Goal: Subscribe to service/newsletter

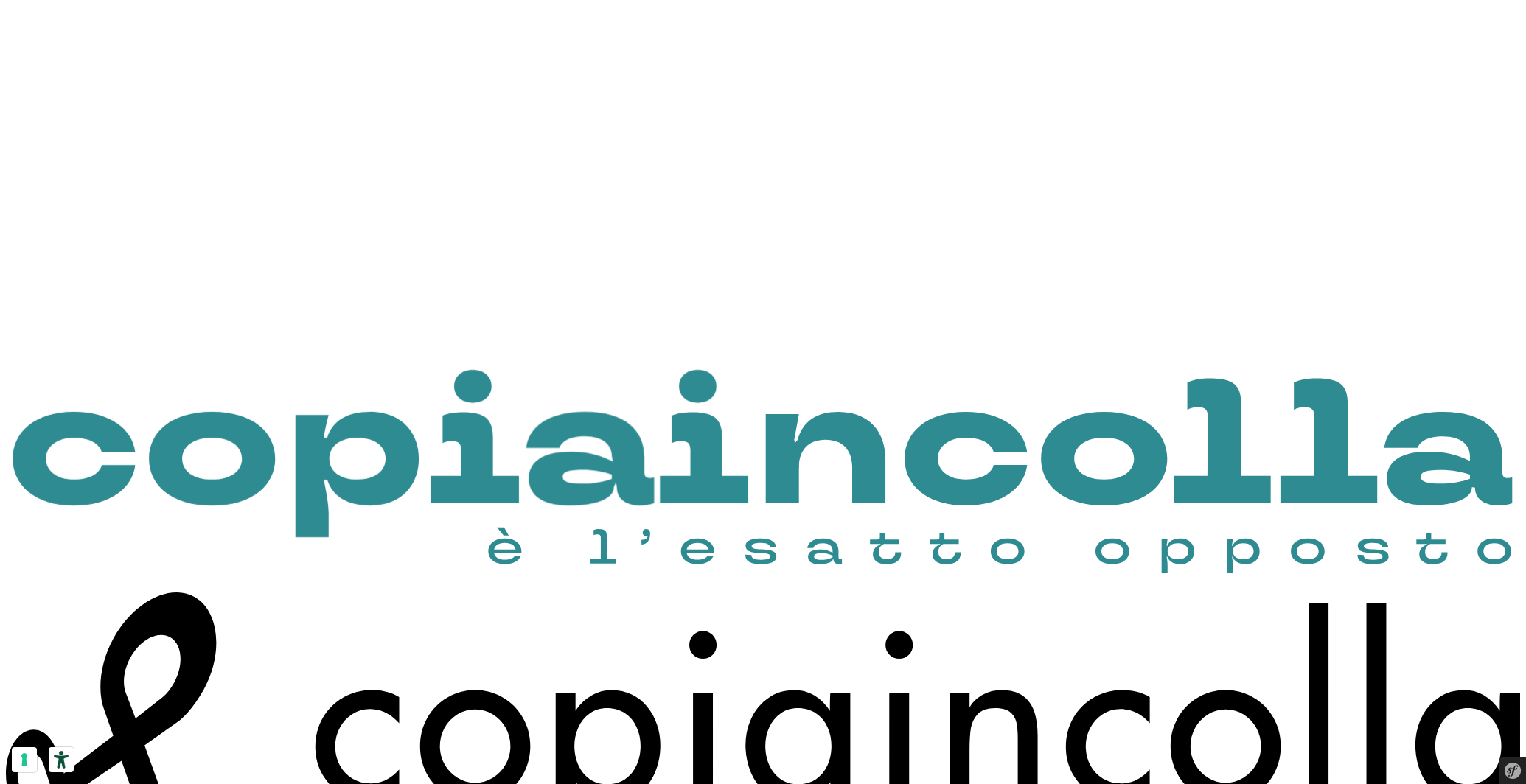
scroll to position [1345, 0]
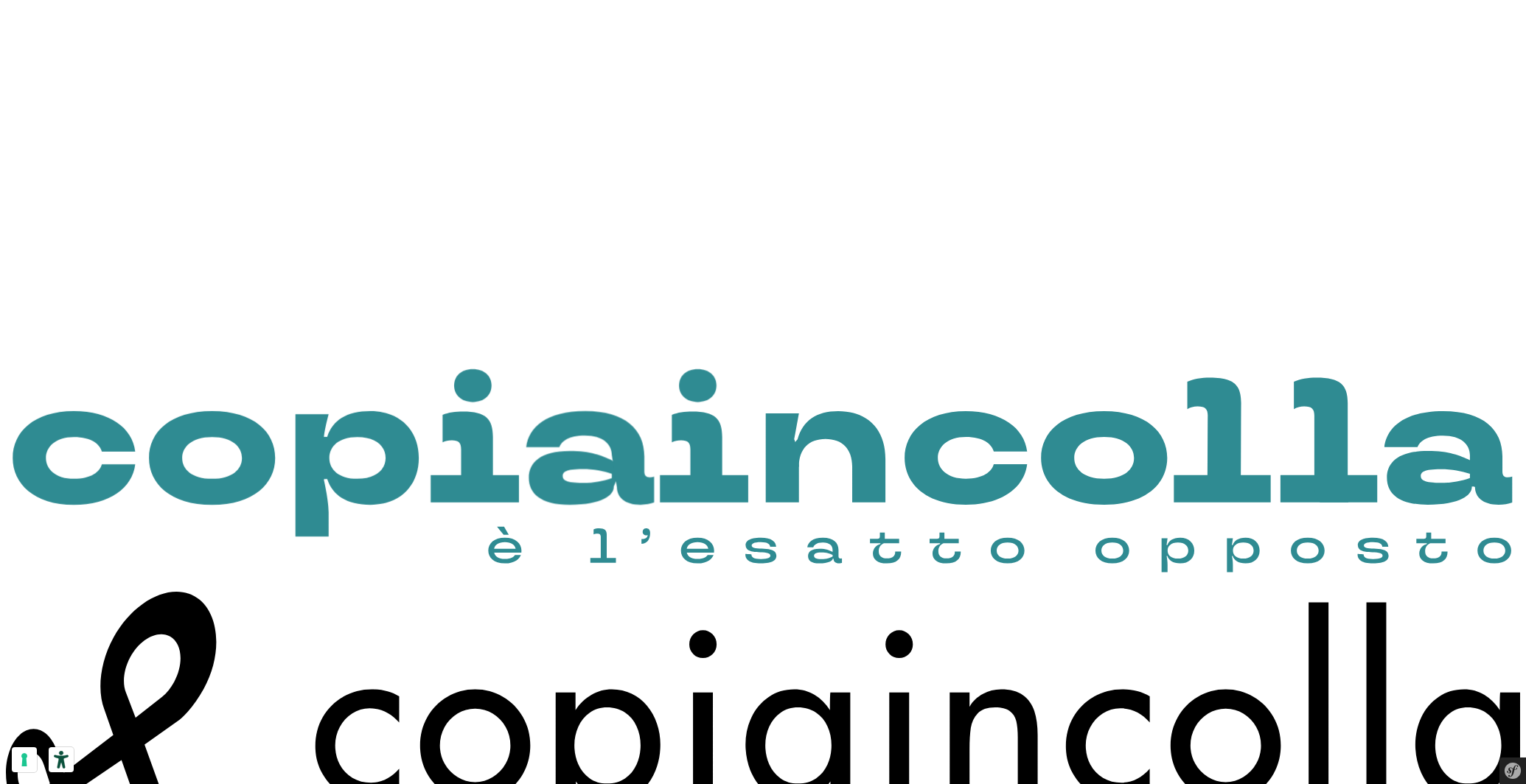
click at [1514, 767] on icon "Symfony Web Debug Toolbar" at bounding box center [1513, 771] width 18 height 18
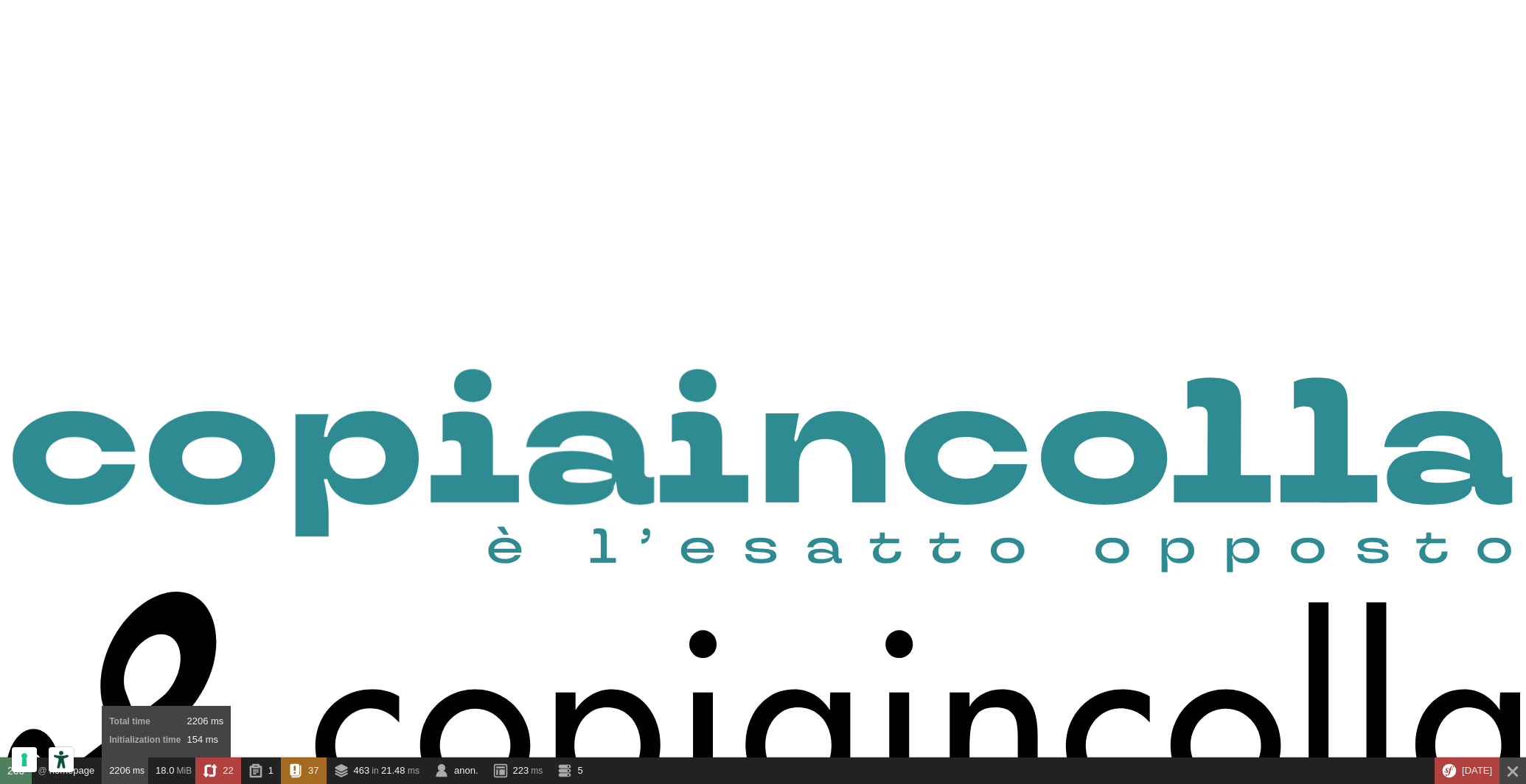
click at [133, 766] on span "ms" at bounding box center [139, 770] width 12 height 11
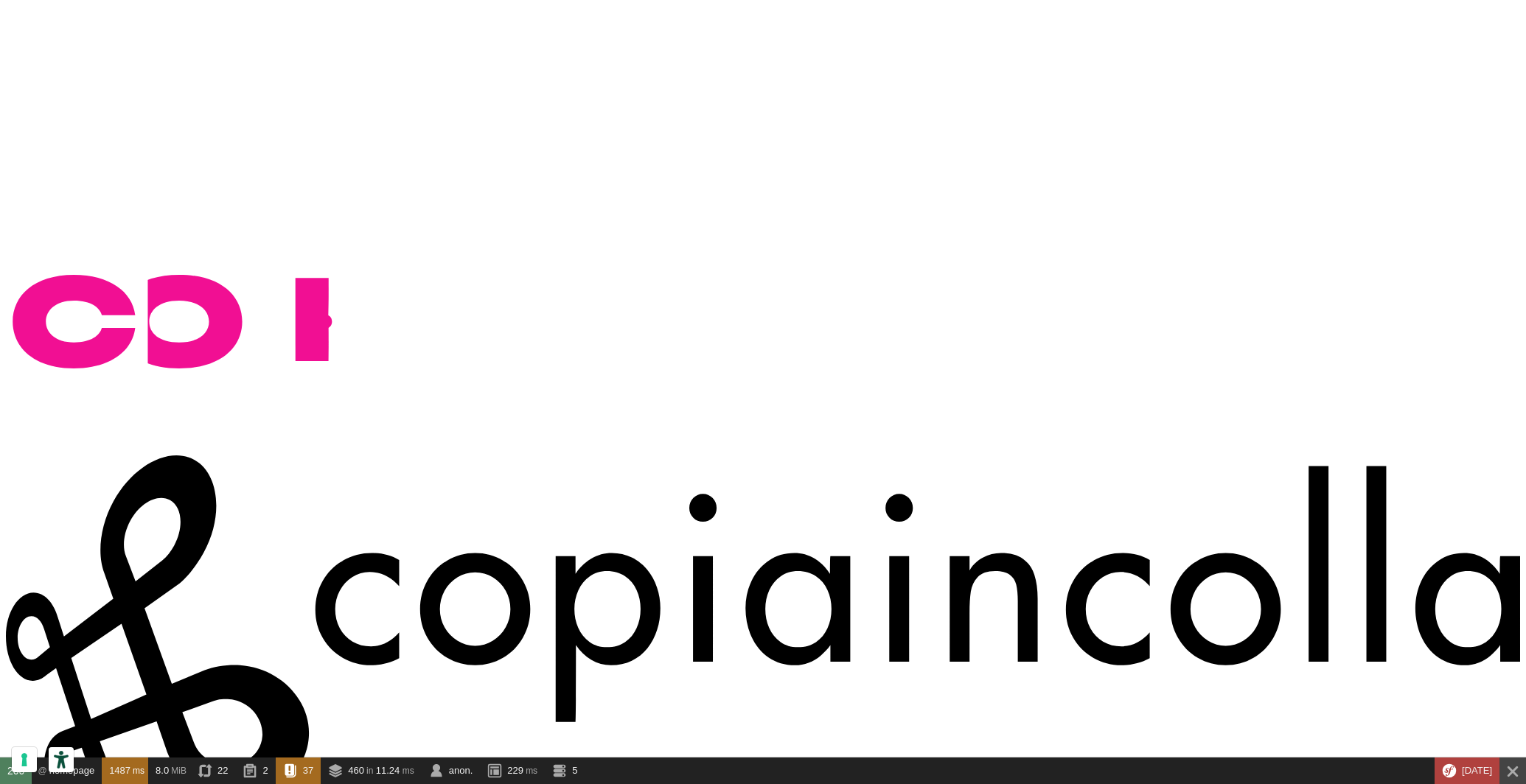
scroll to position [1481, 0]
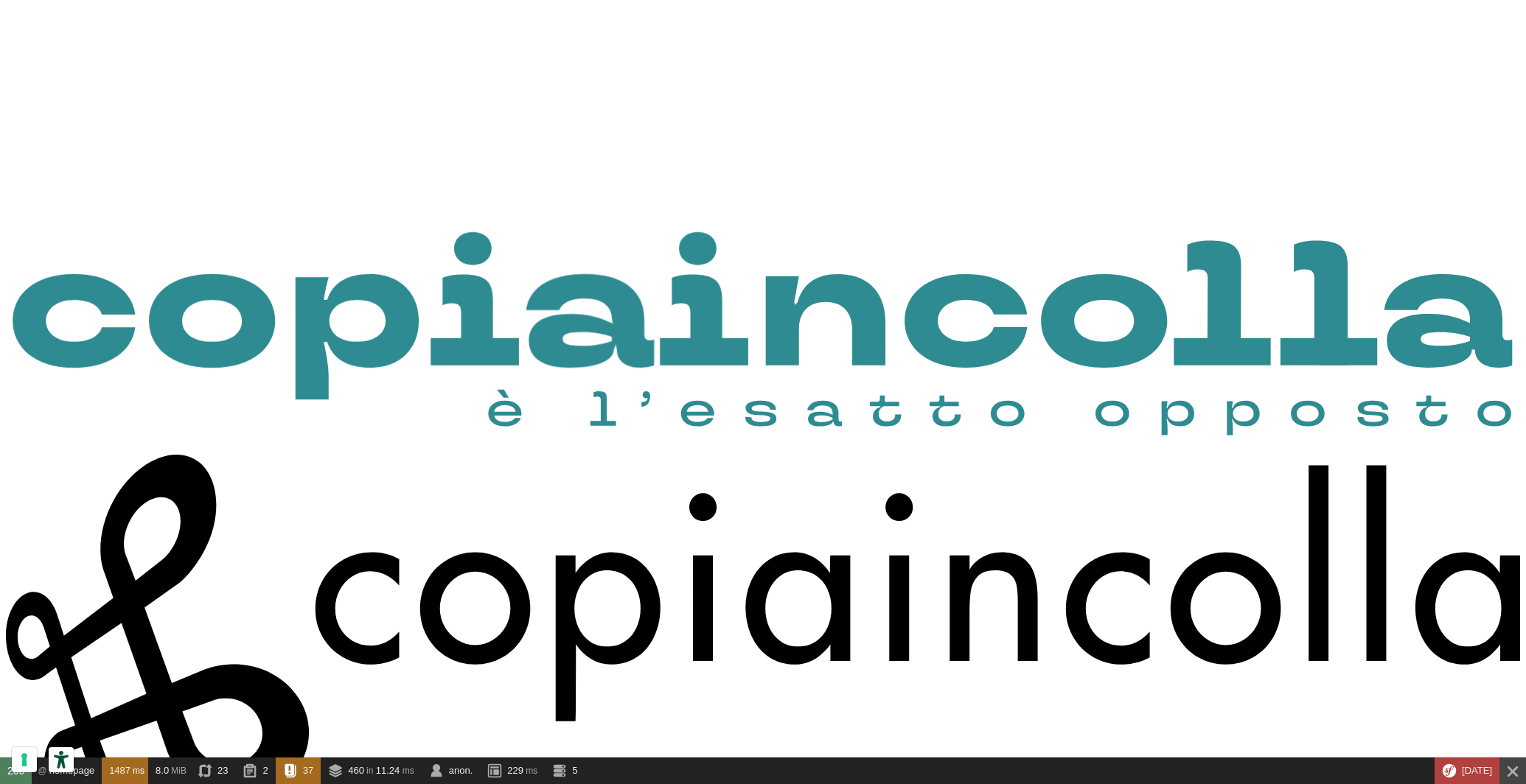
drag, startPoint x: 460, startPoint y: 708, endPoint x: 515, endPoint y: 700, distance: 55.6
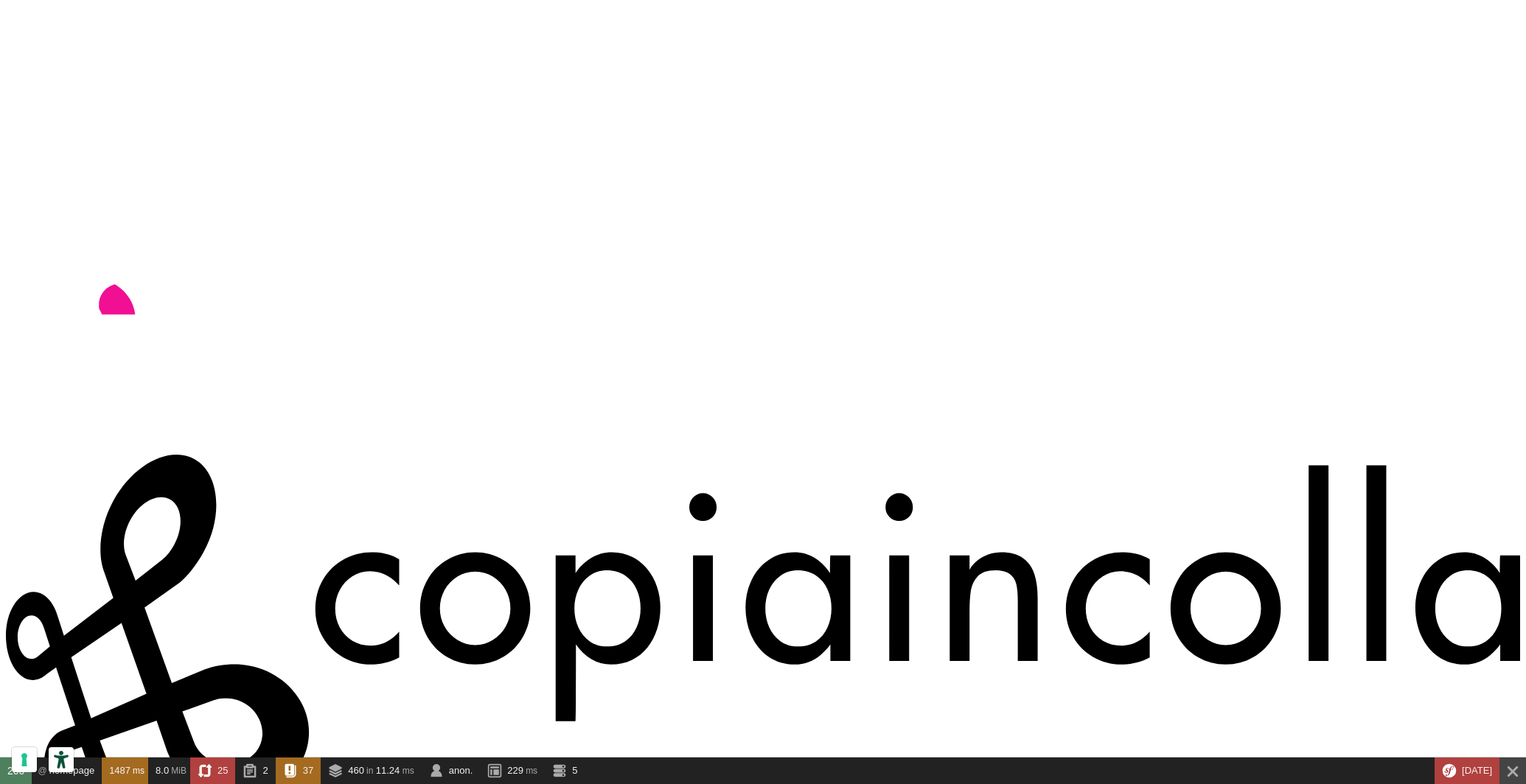
type input "nico"
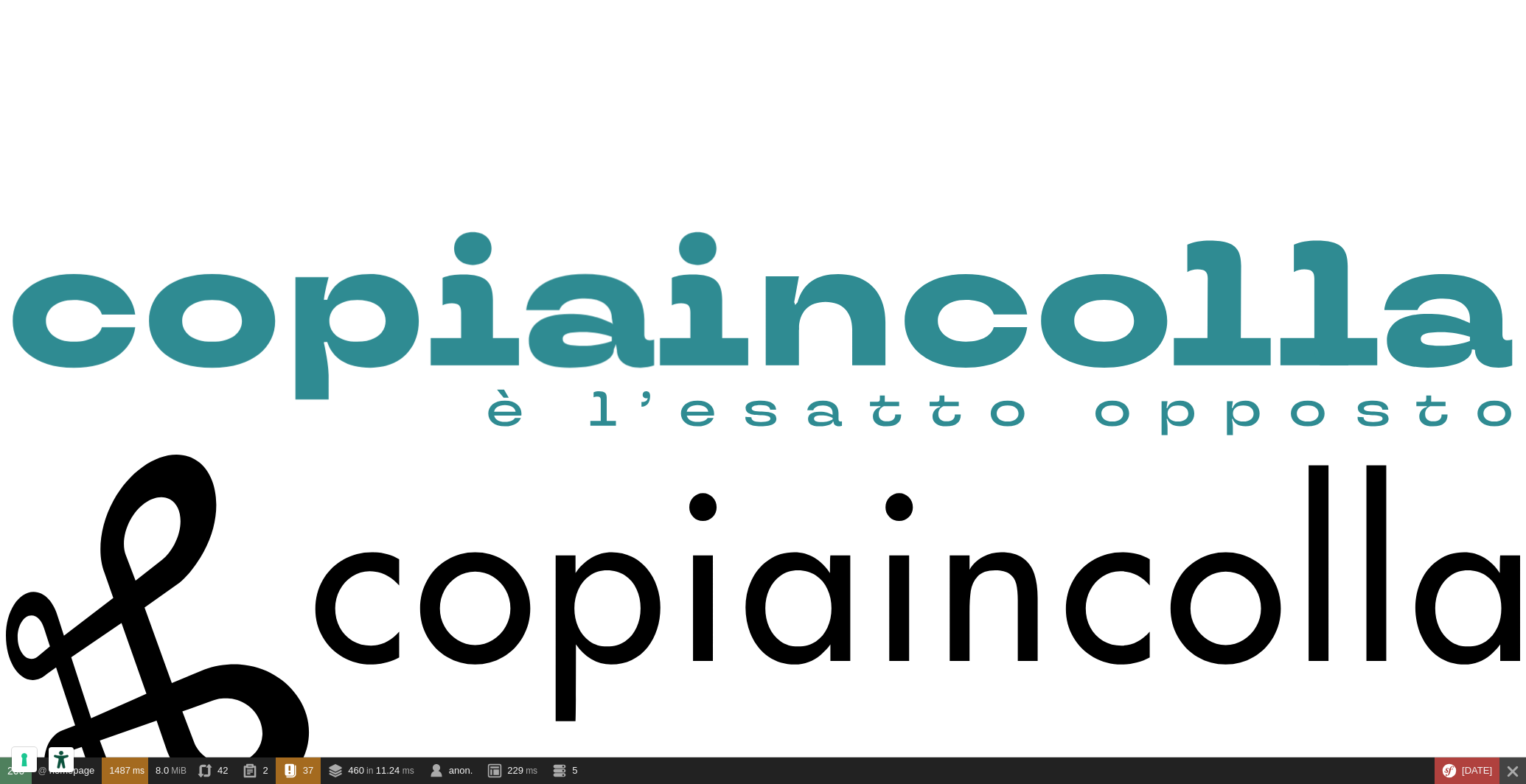
type input "nico.mantovani@copiaincolla.com"
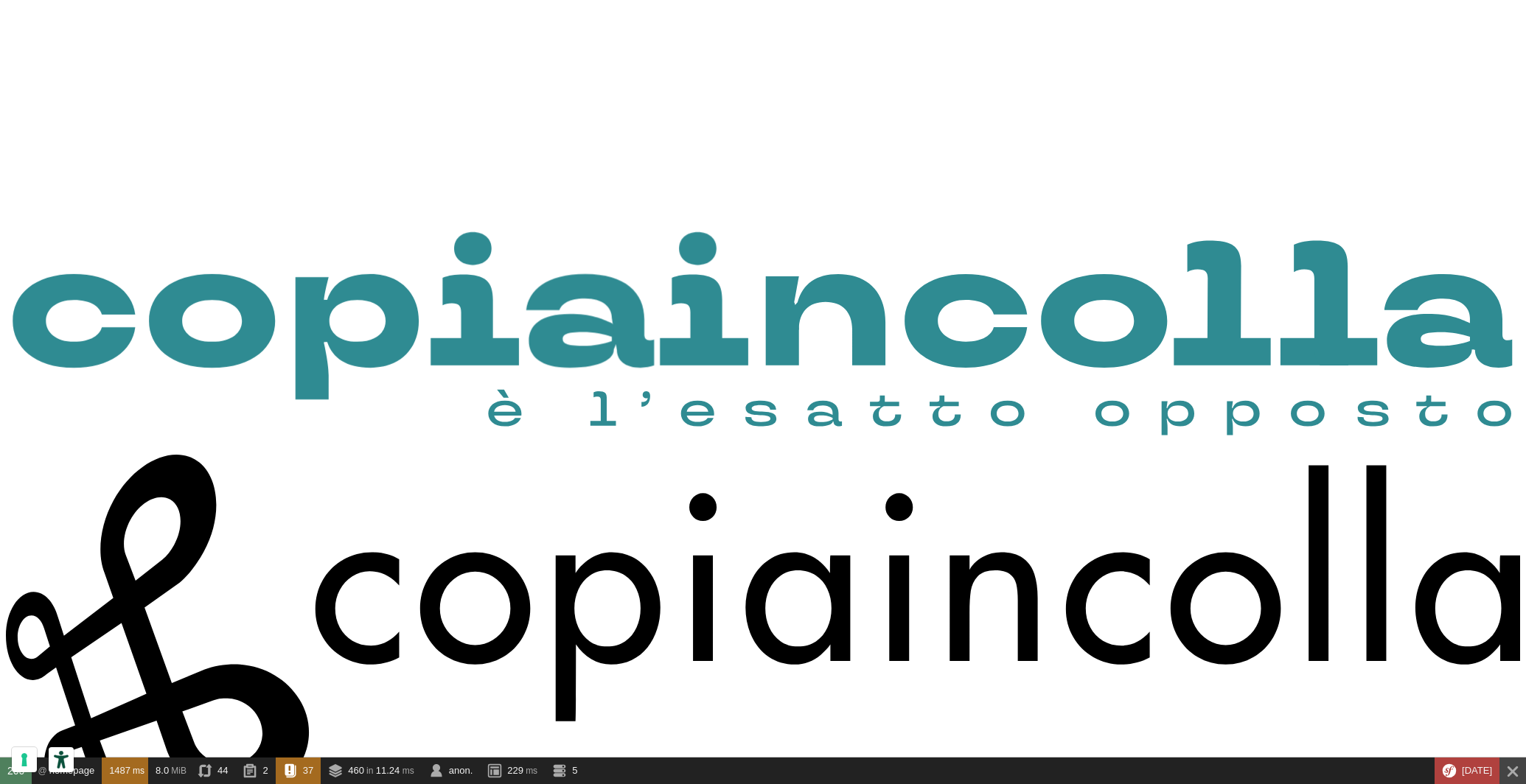
checkbox input "true"
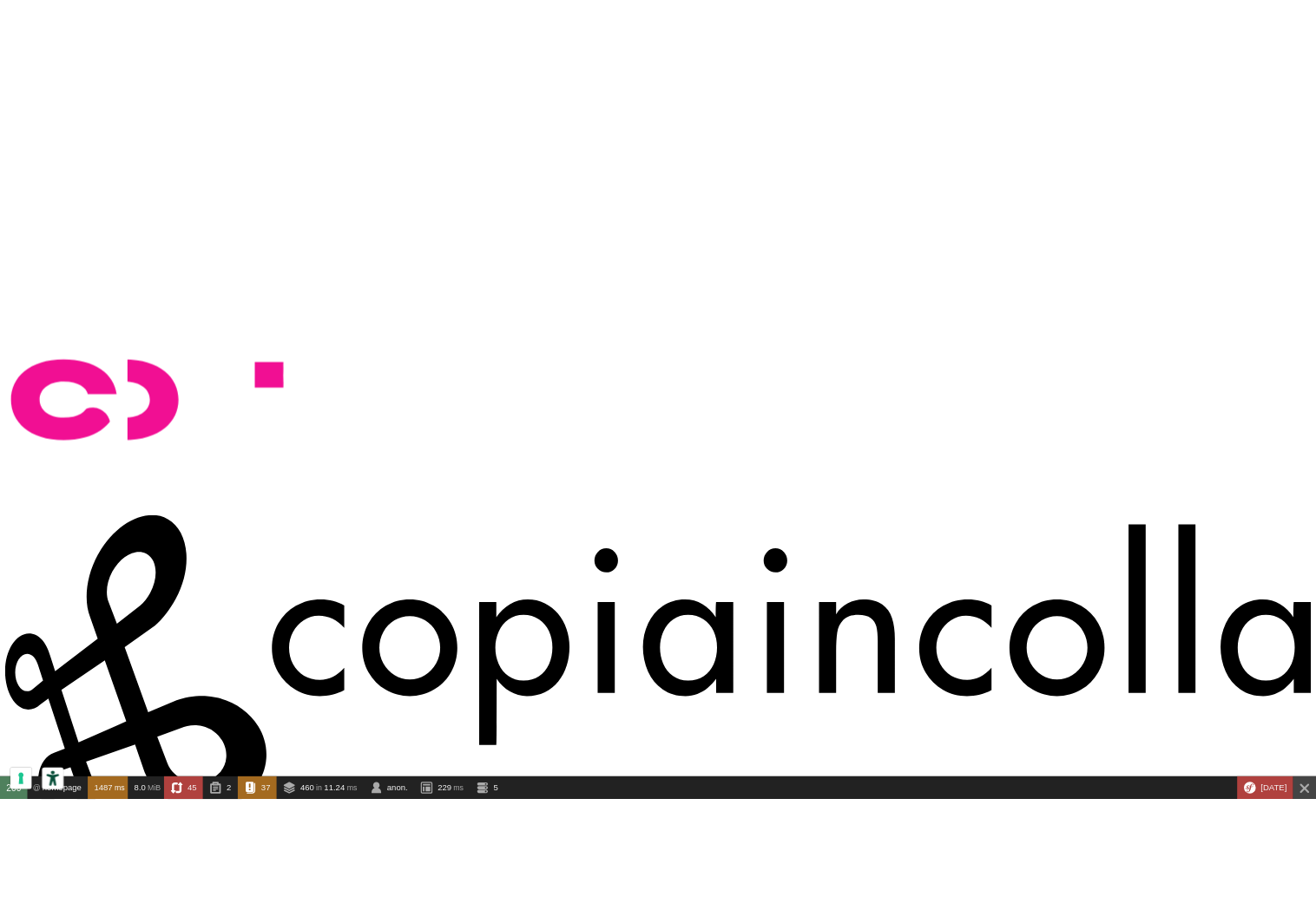
scroll to position [1149, 0]
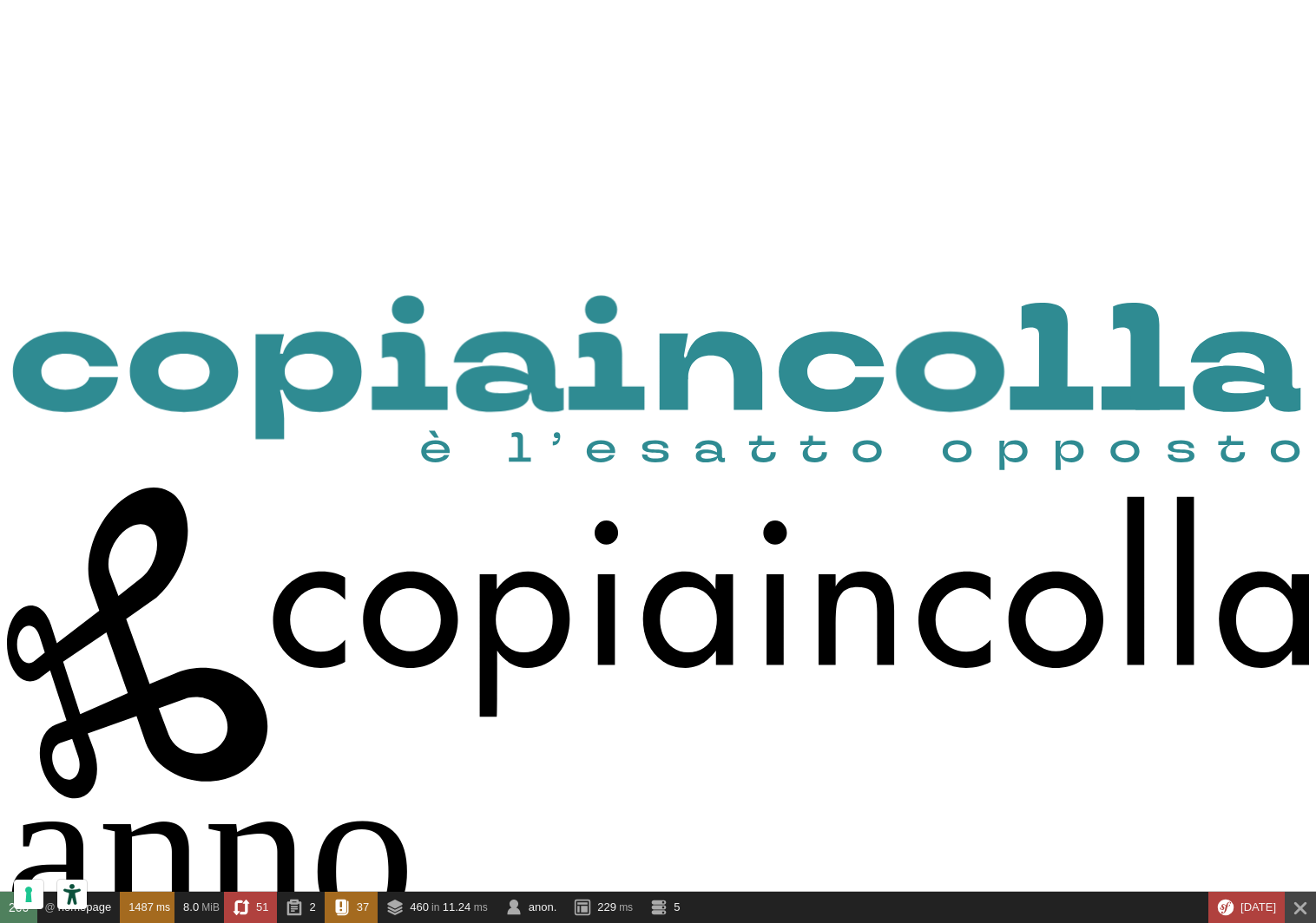
click at [1292, 900] on icon "Symfony Web Debug Toolbar" at bounding box center [1300, 908] width 18 height 16
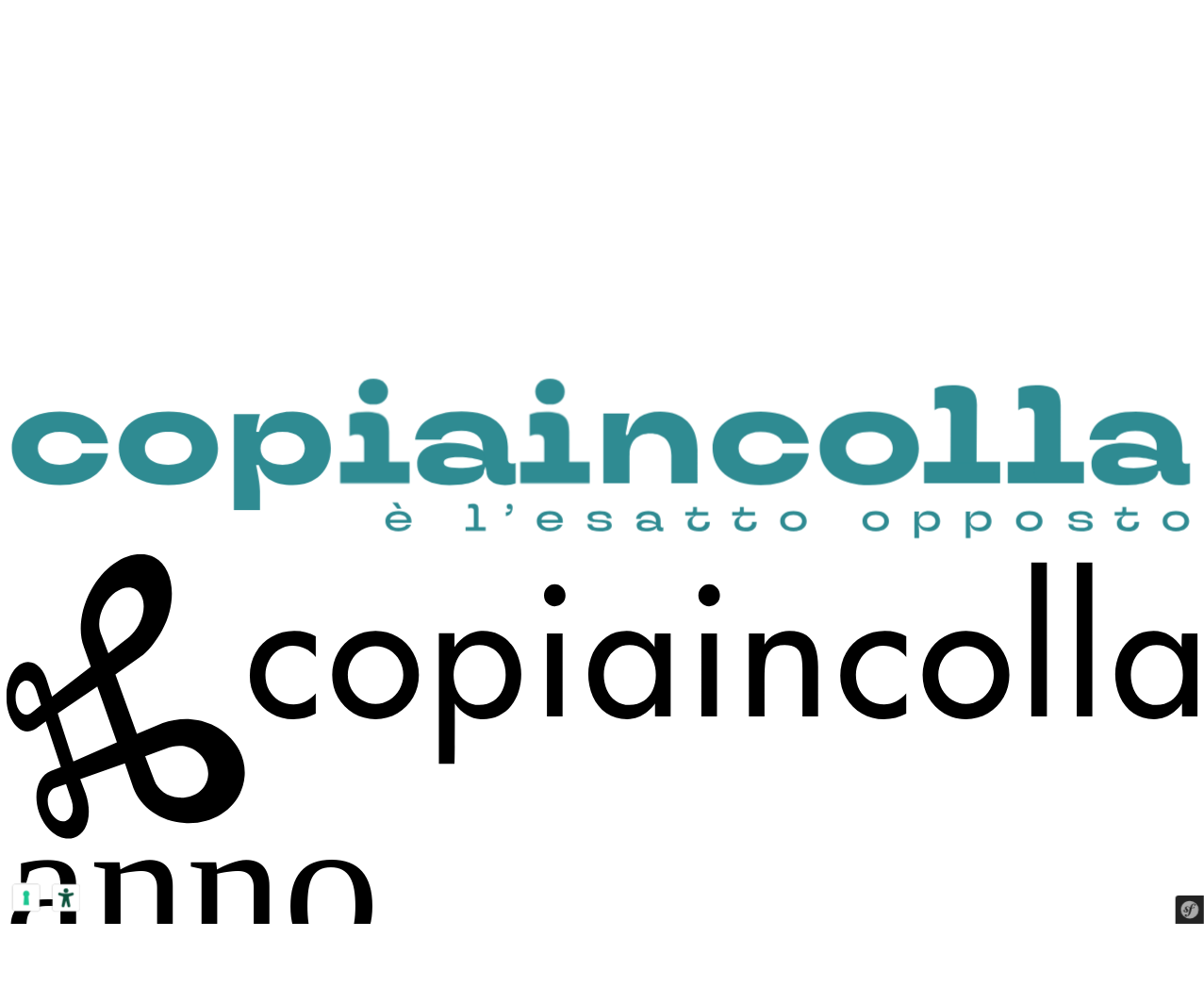
scroll to position [1004, 0]
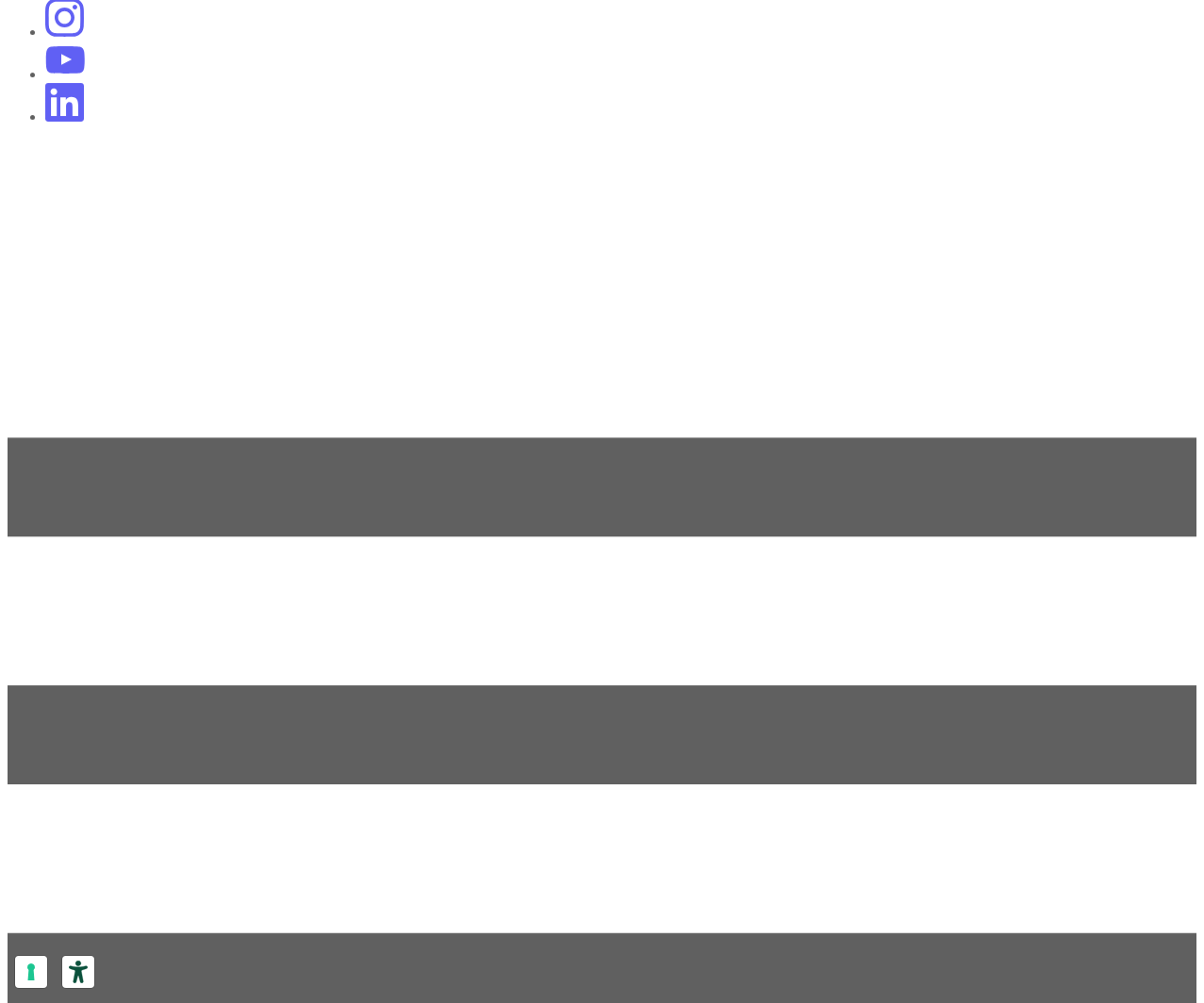
scroll to position [931, 0]
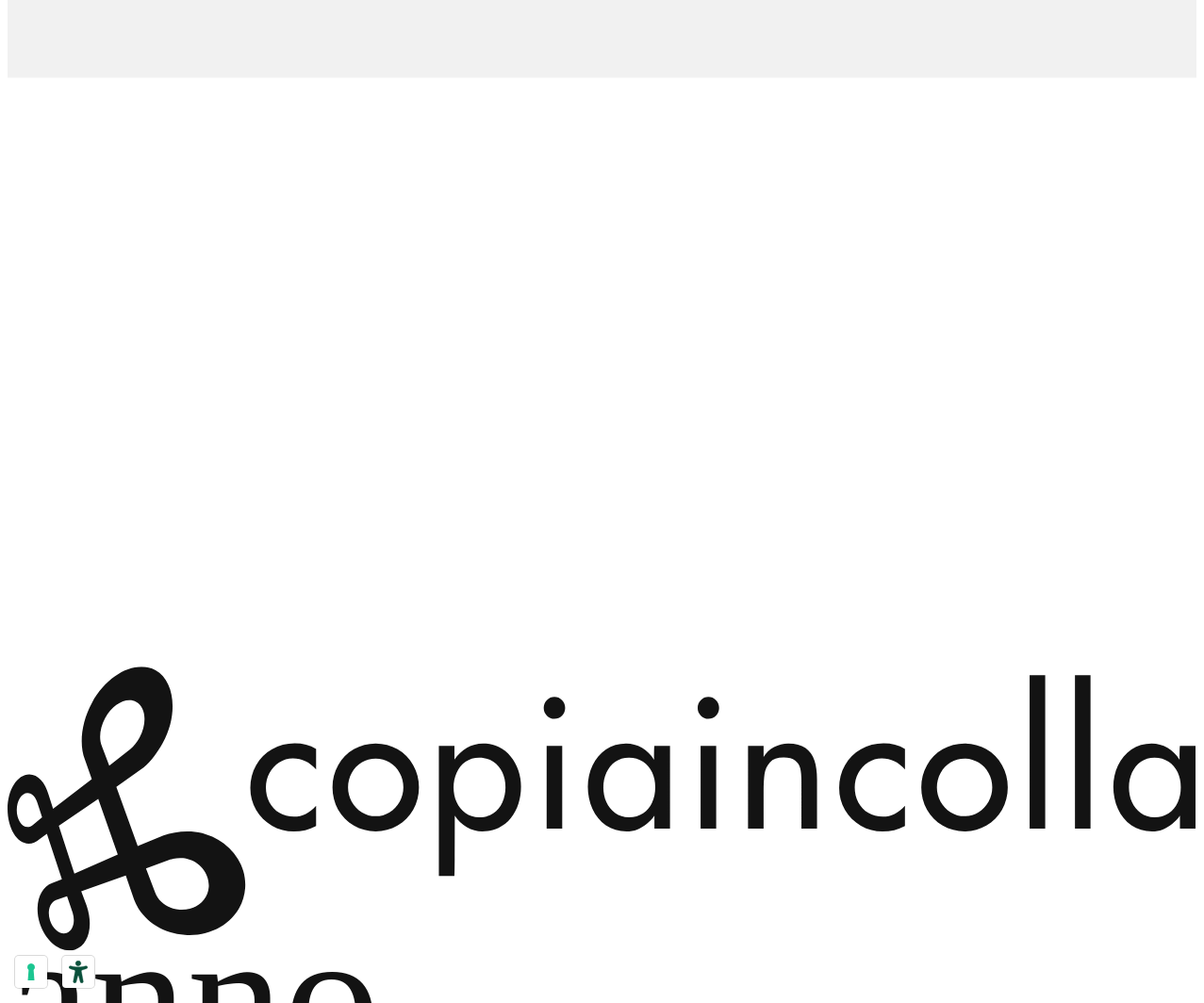
scroll to position [931, 0]
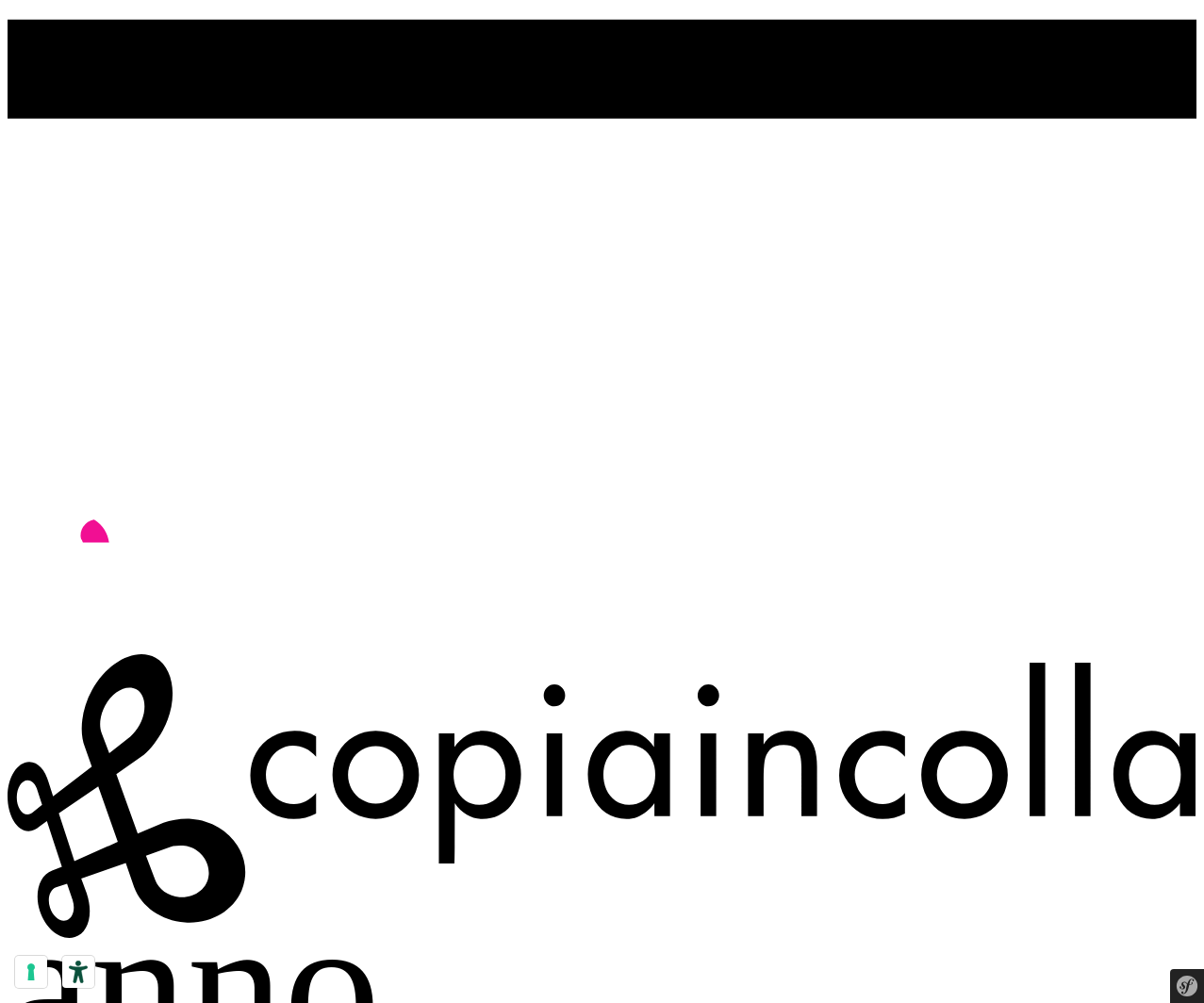
scroll to position [0, 0]
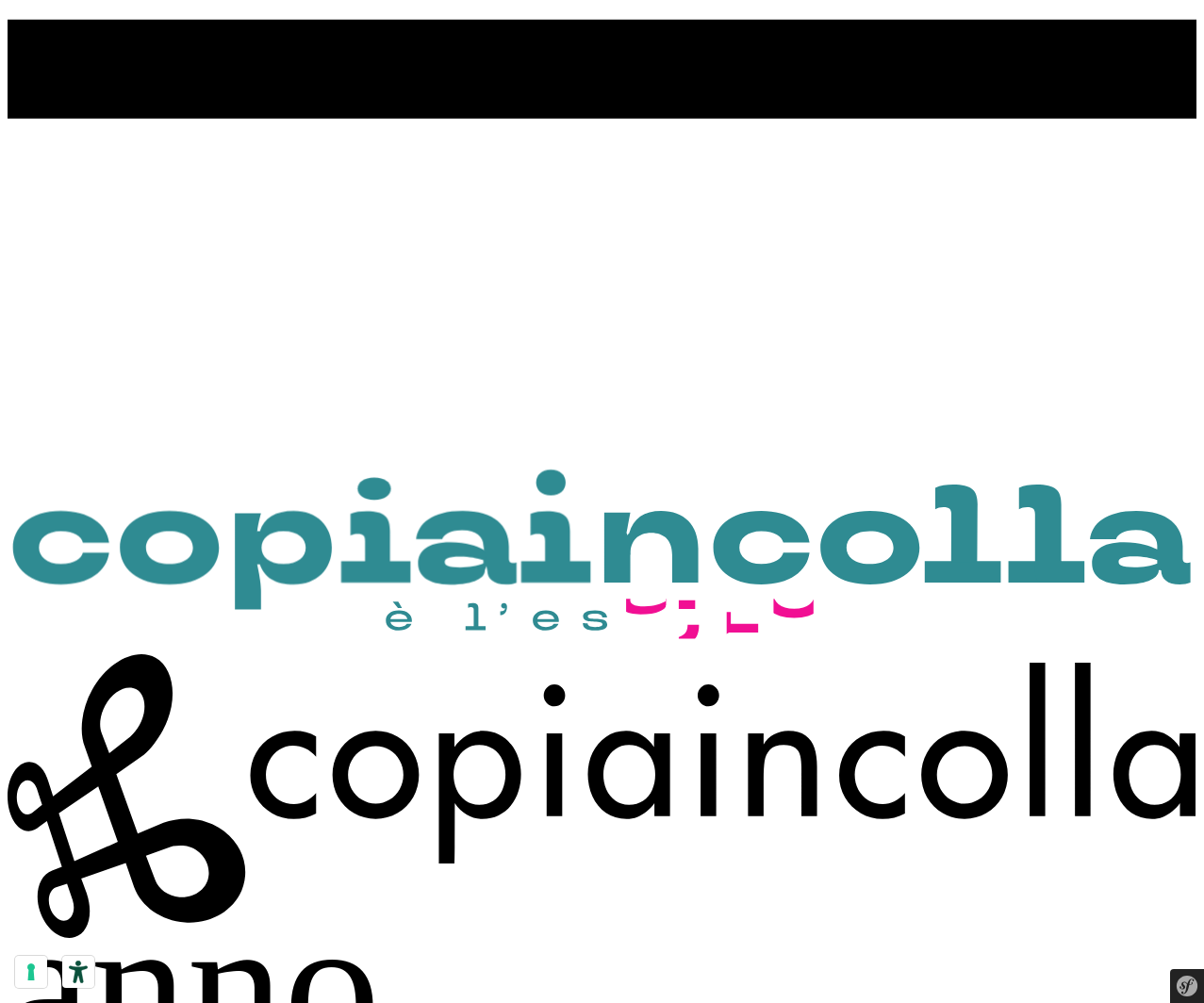
type input "nico.mantovani@copiaincolla.com"
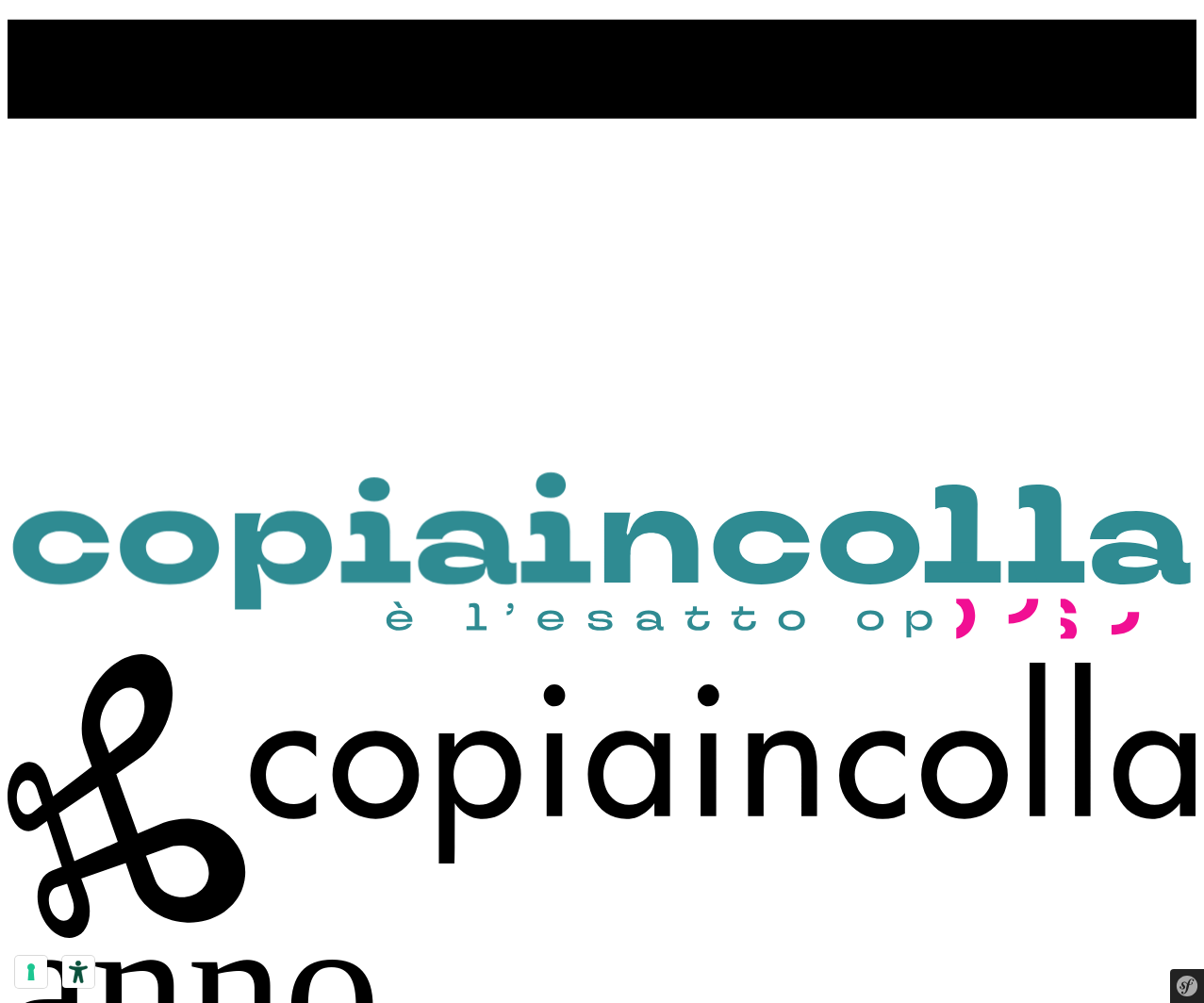
checkbox input "true"
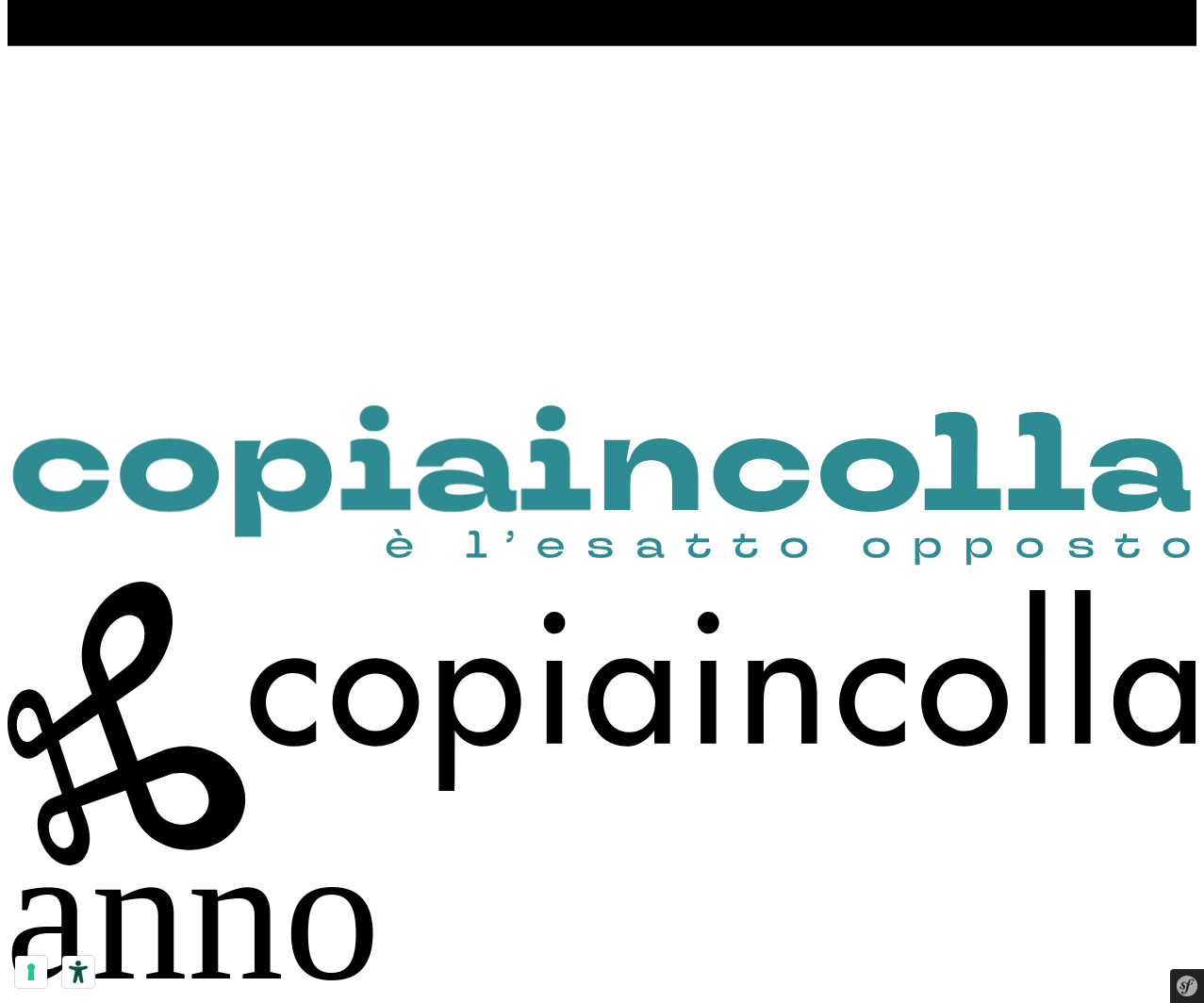
scroll to position [1004, 0]
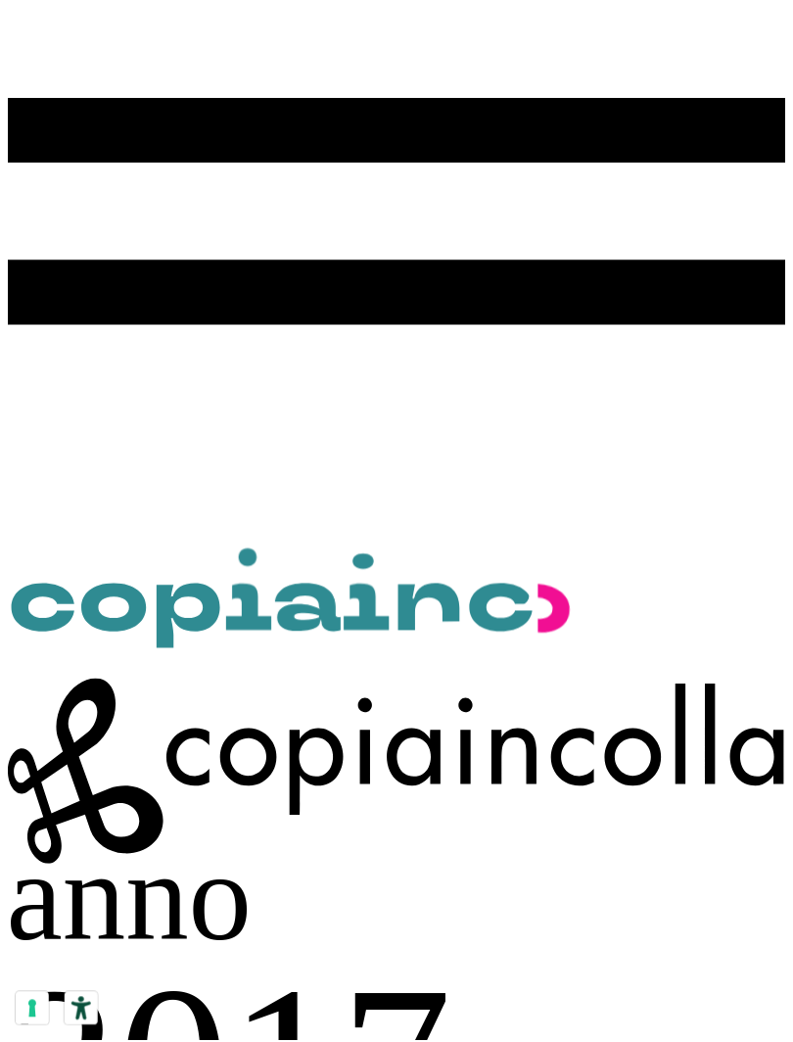
scroll to position [421, 0]
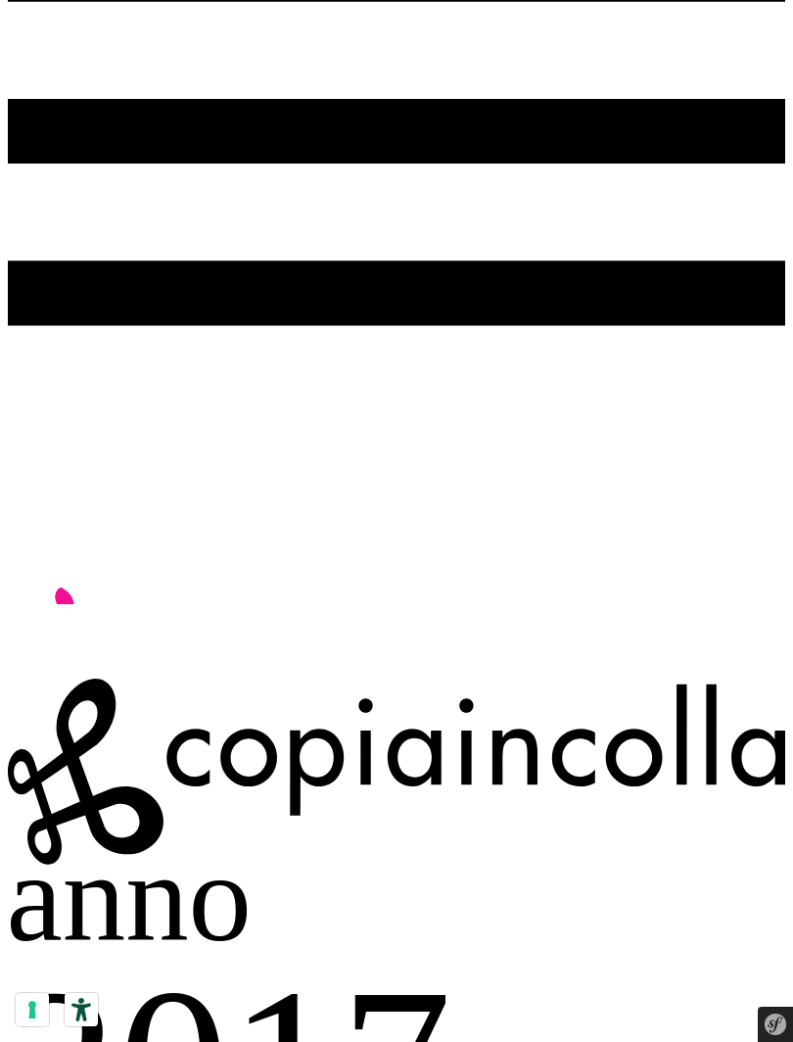
type input "[EMAIL_ADDRESS][DOMAIN_NAME]"
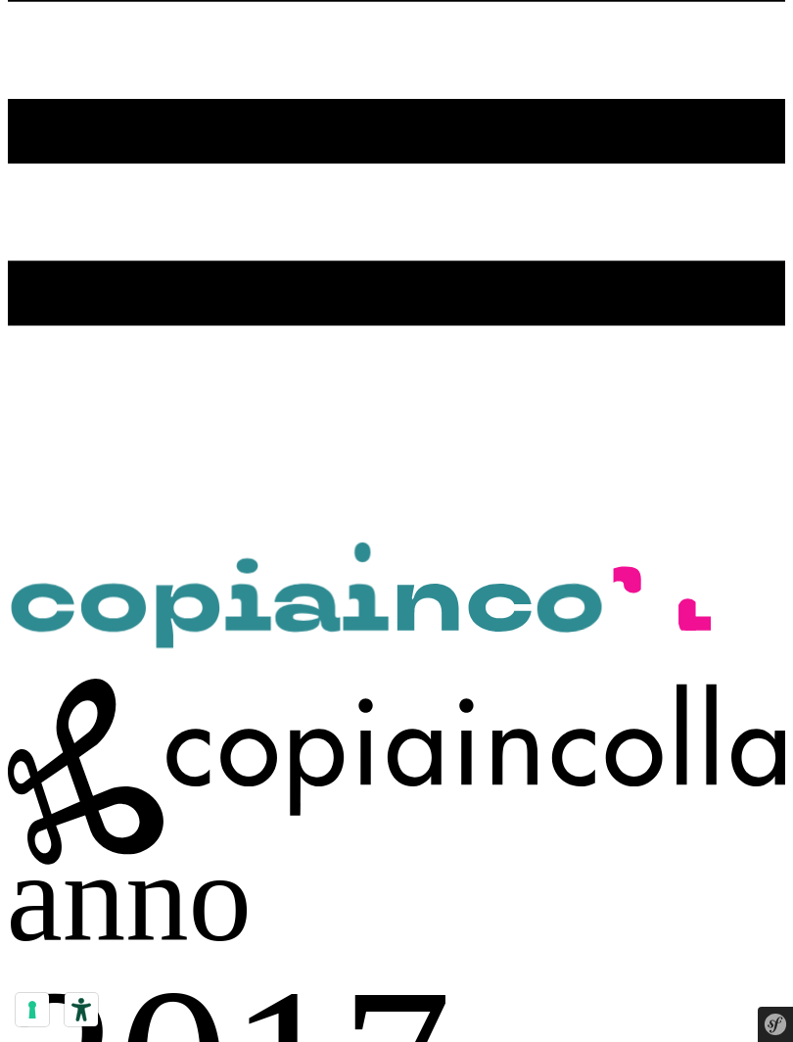
checkbox input "true"
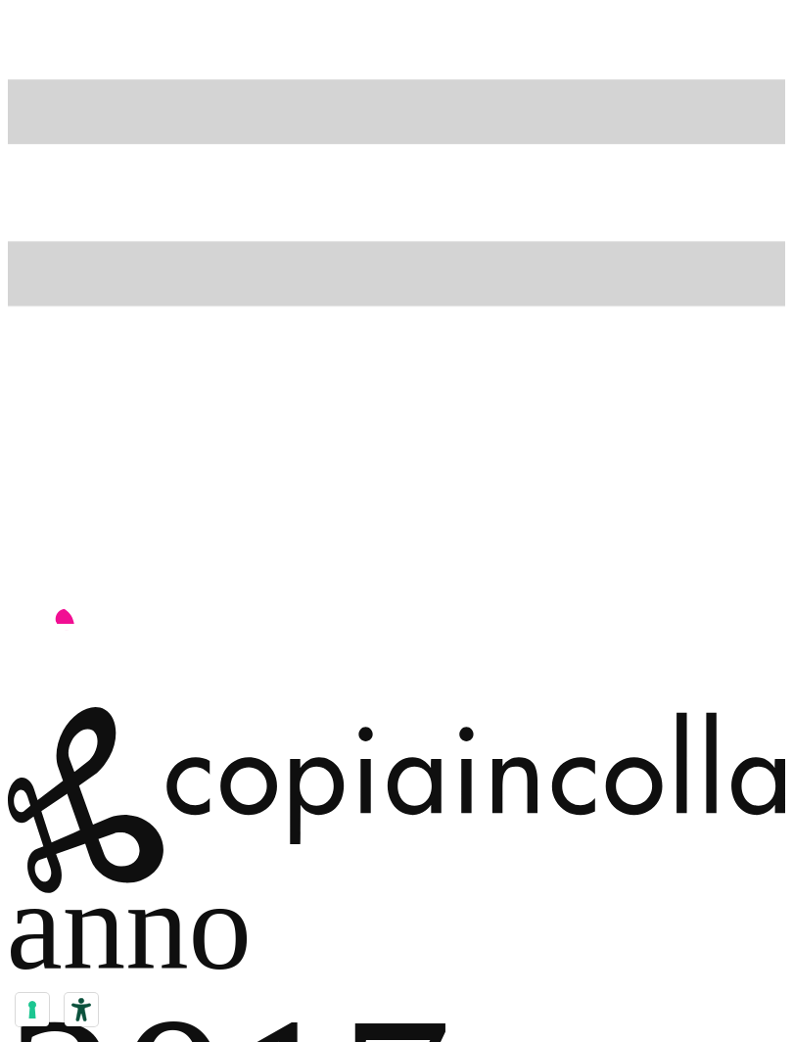
scroll to position [421, 0]
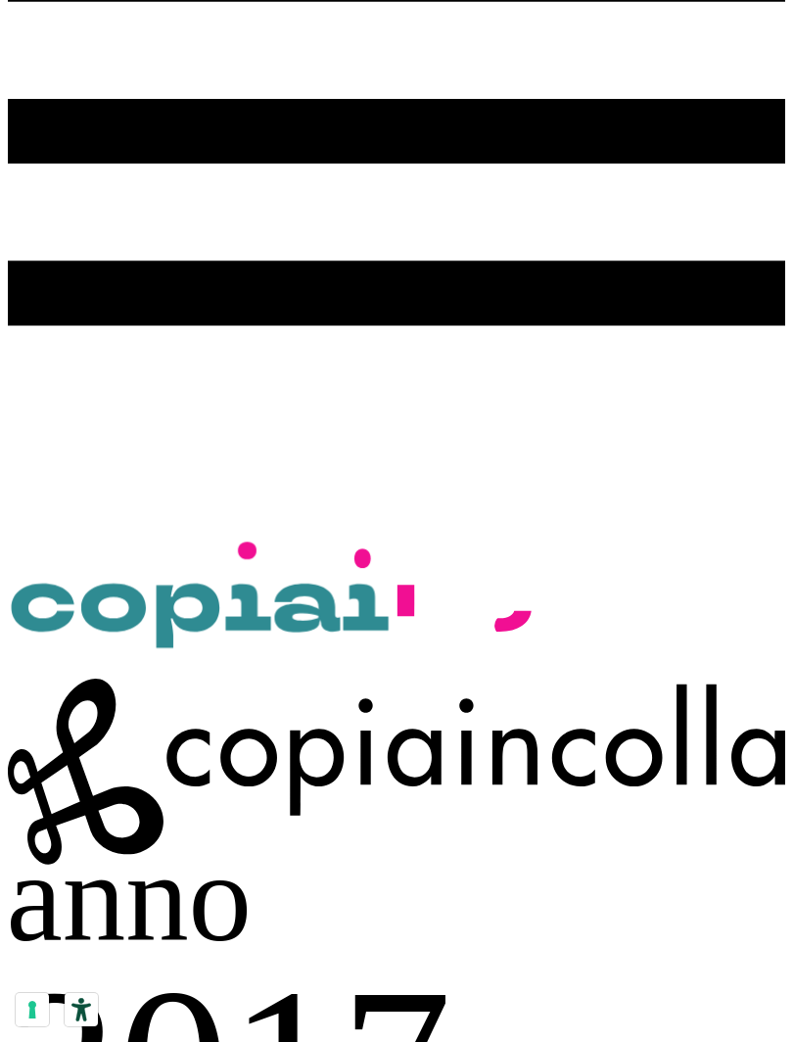
type input "[EMAIL_ADDRESS][DOMAIN_NAME]"
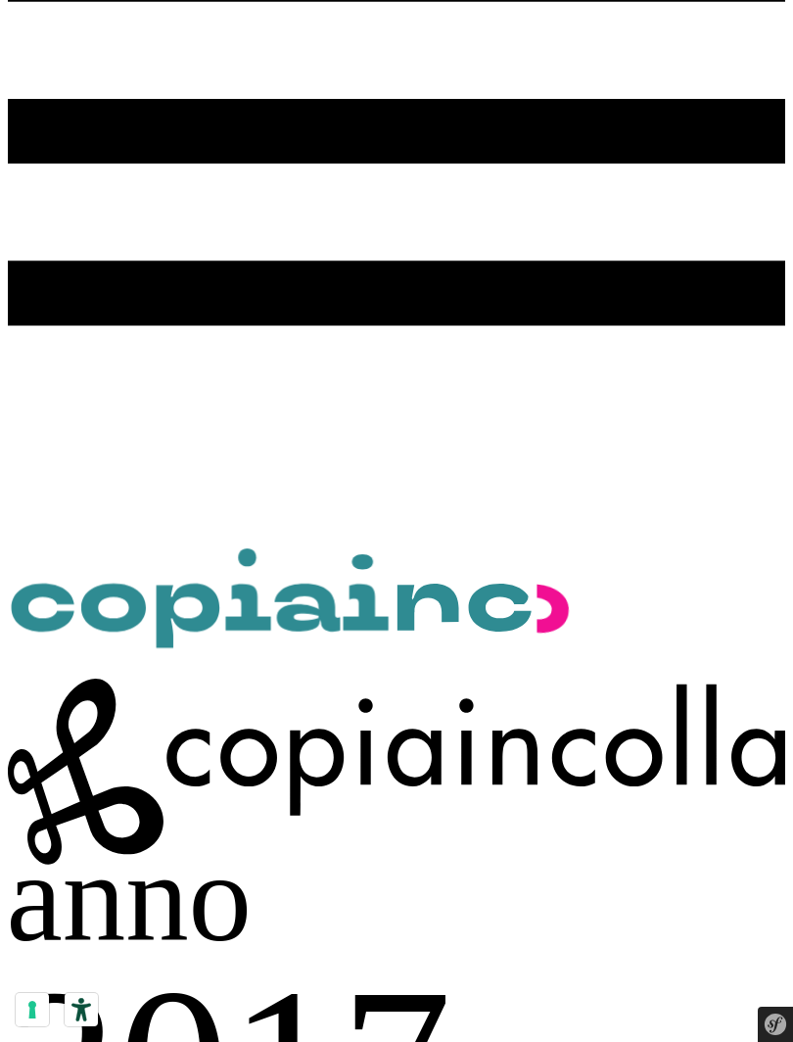
scroll to position [0, 0]
checkbox input "true"
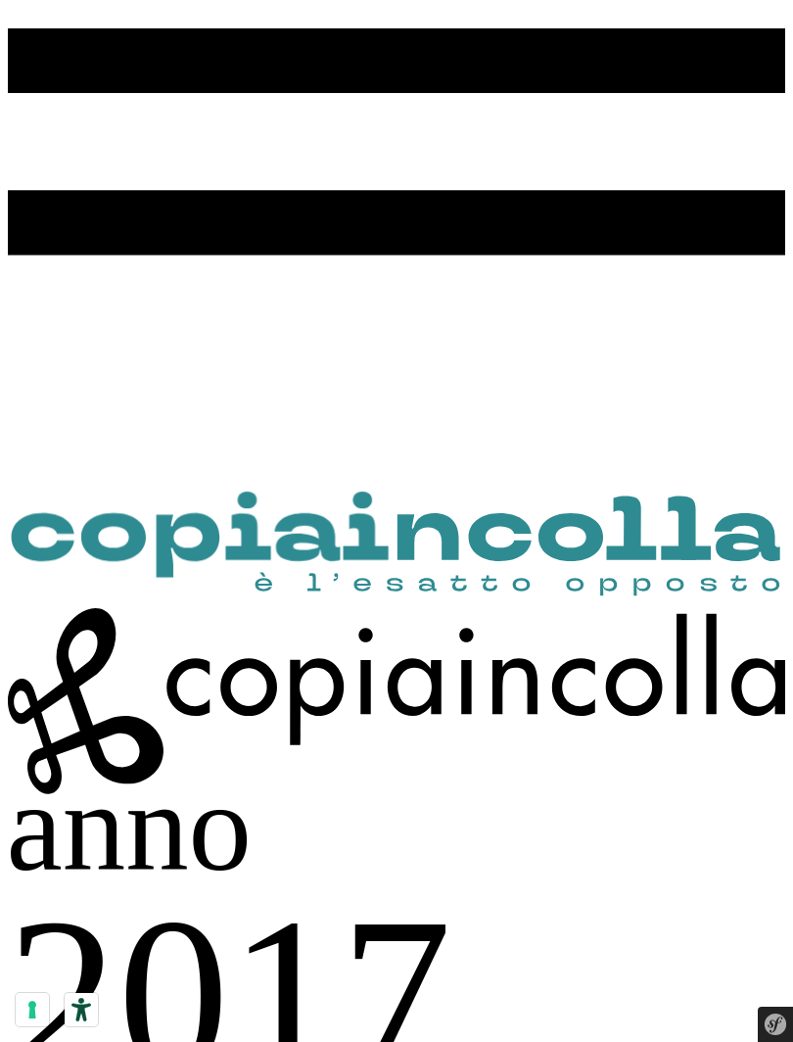
scroll to position [493, 0]
